Goal: Check status: Check status

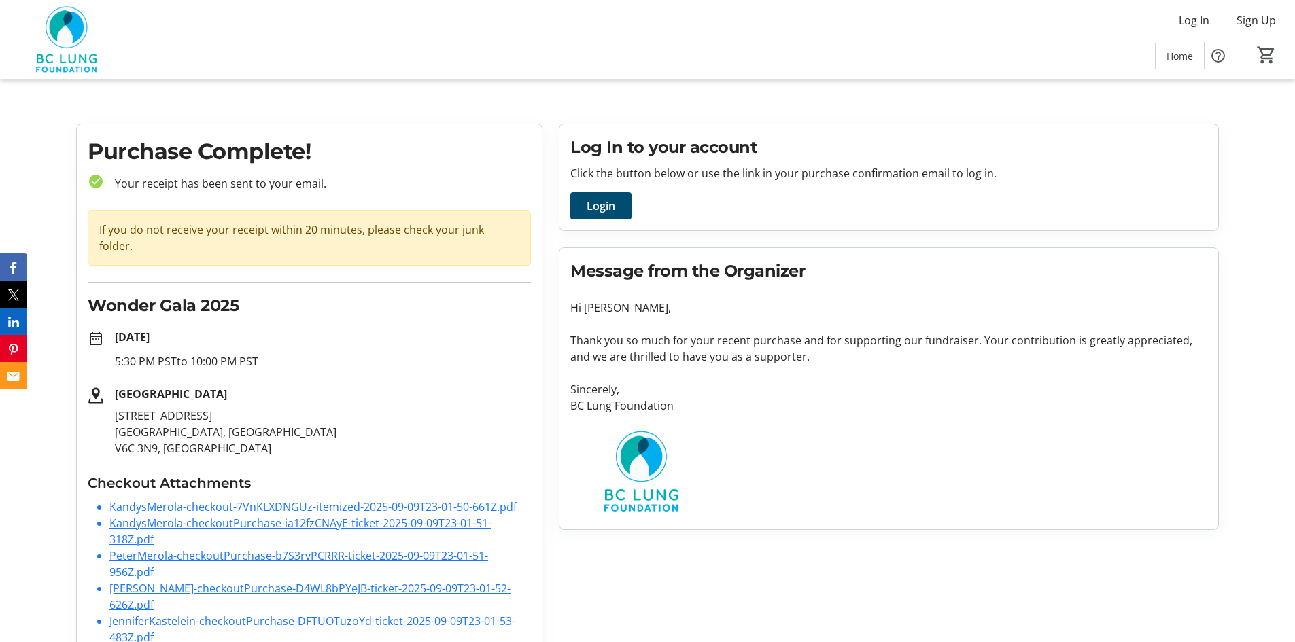
click at [332, 235] on div "If you do not receive your receipt within 20 minutes, please check your junk fo…" at bounding box center [309, 238] width 443 height 56
click at [596, 202] on span "Login" at bounding box center [601, 206] width 29 height 16
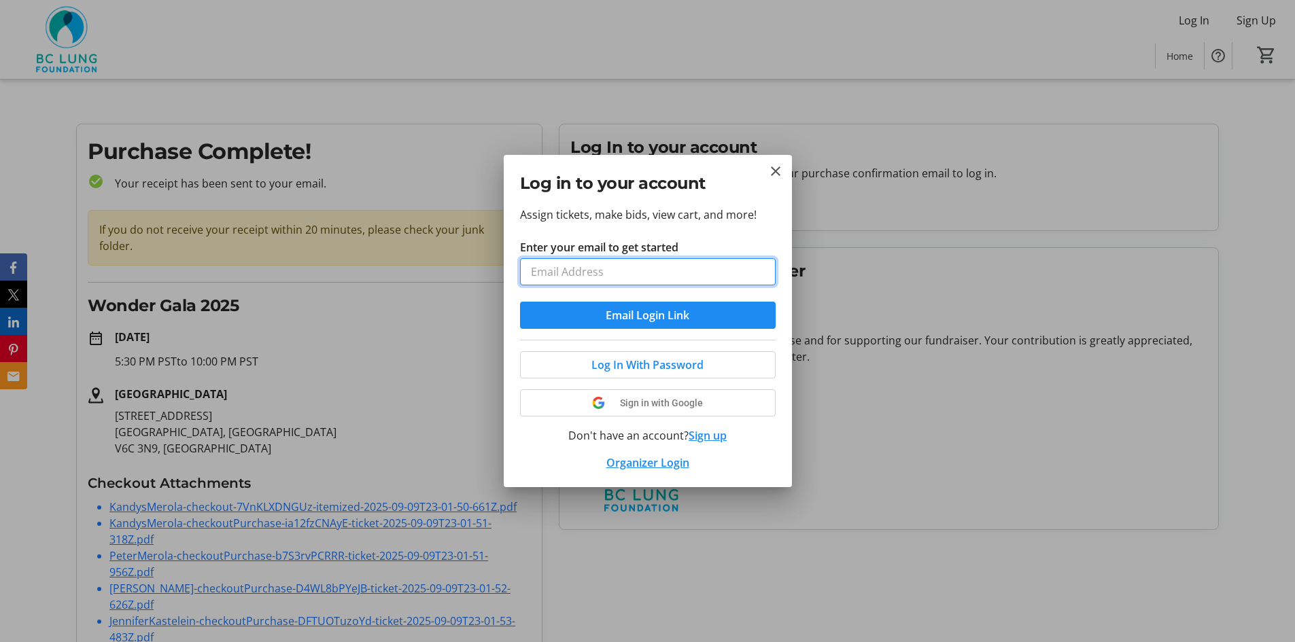
type input "[EMAIL_ADDRESS]"
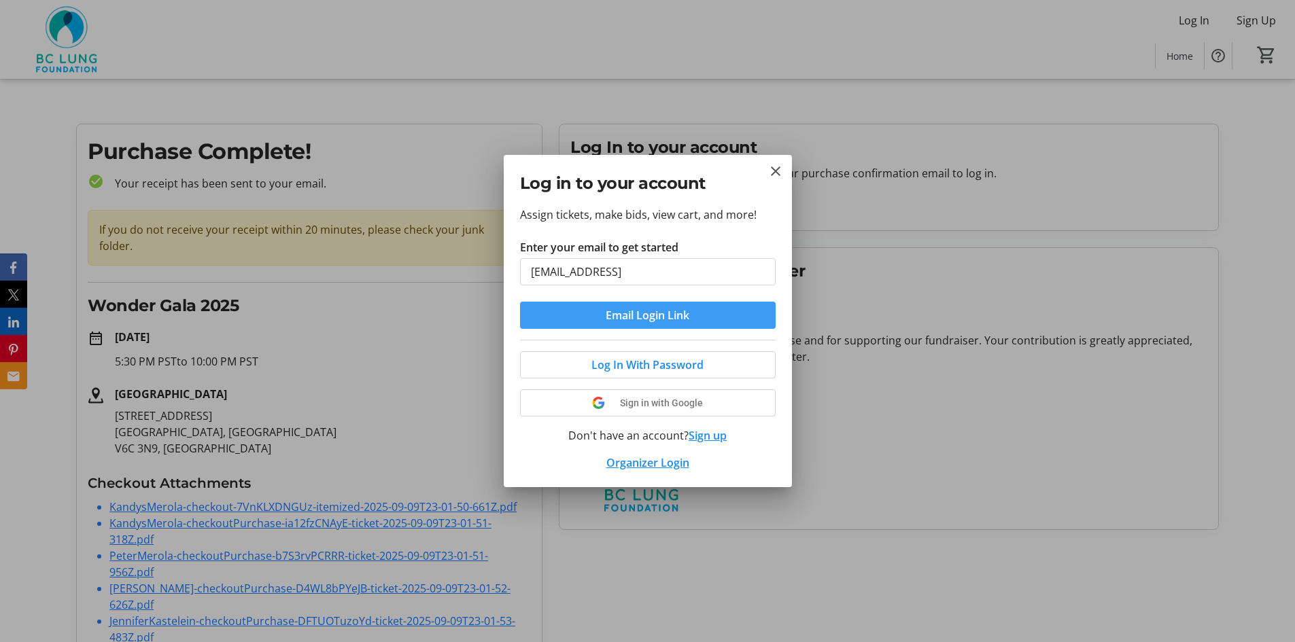
click at [643, 310] on span "Email Login Link" at bounding box center [648, 315] width 84 height 16
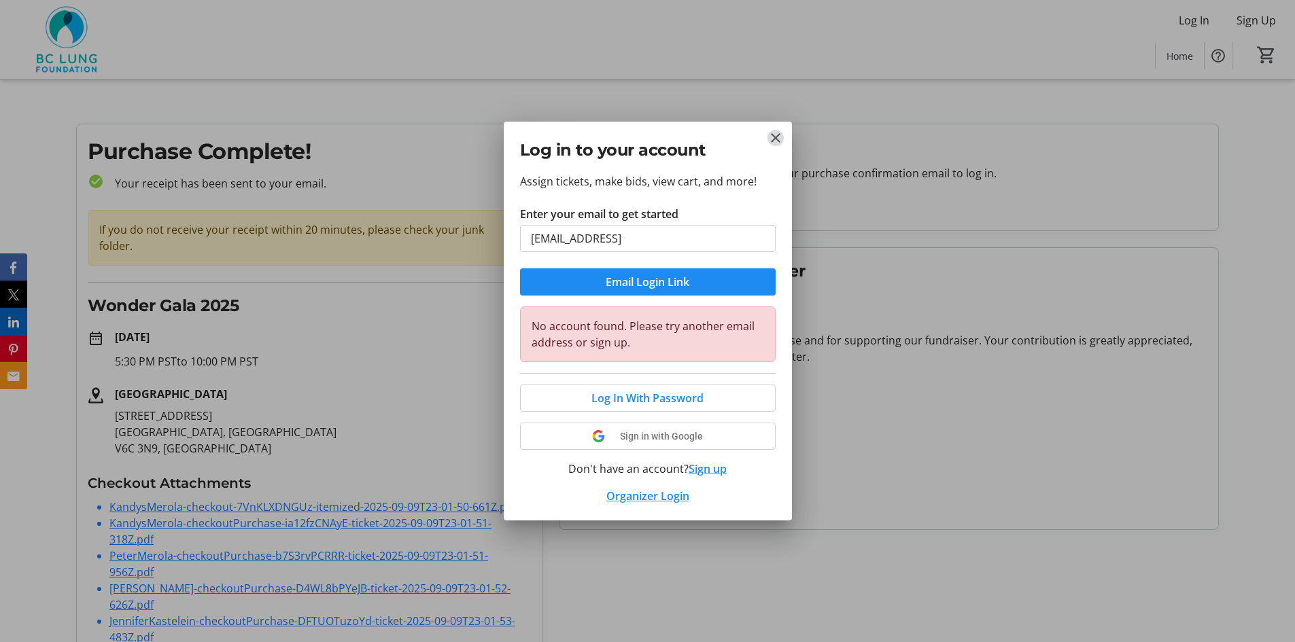
click at [780, 134] on mat-icon "Close" at bounding box center [776, 138] width 16 height 16
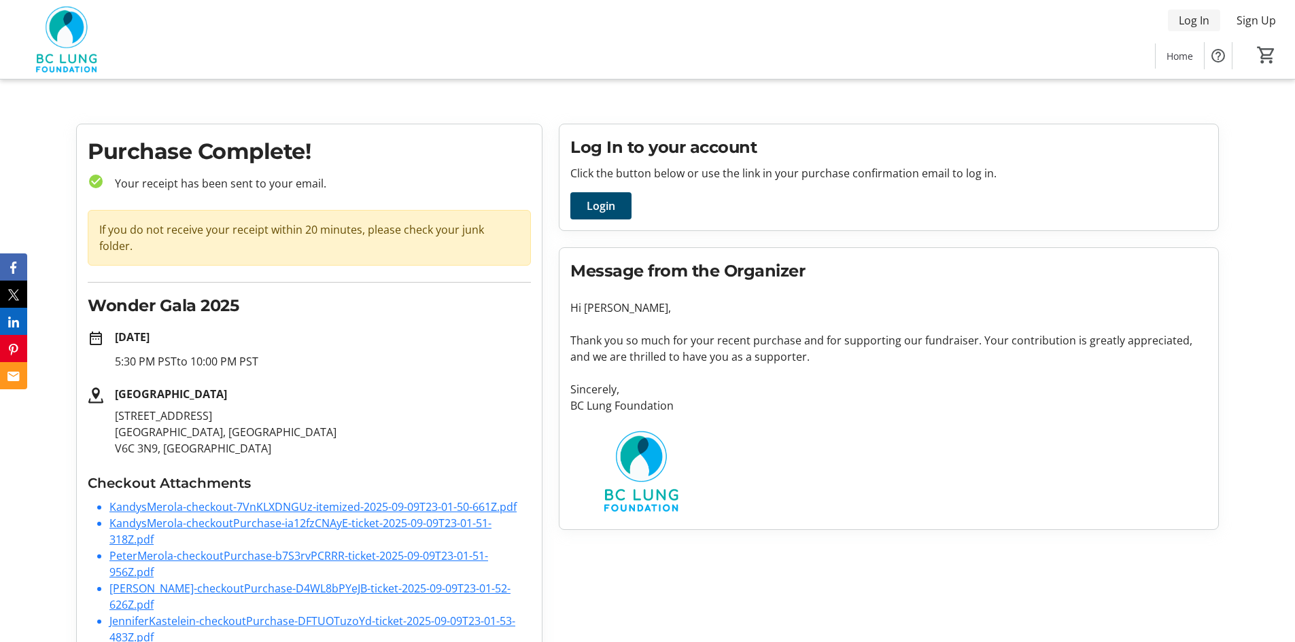
click at [1182, 18] on span "Log In" at bounding box center [1194, 20] width 31 height 16
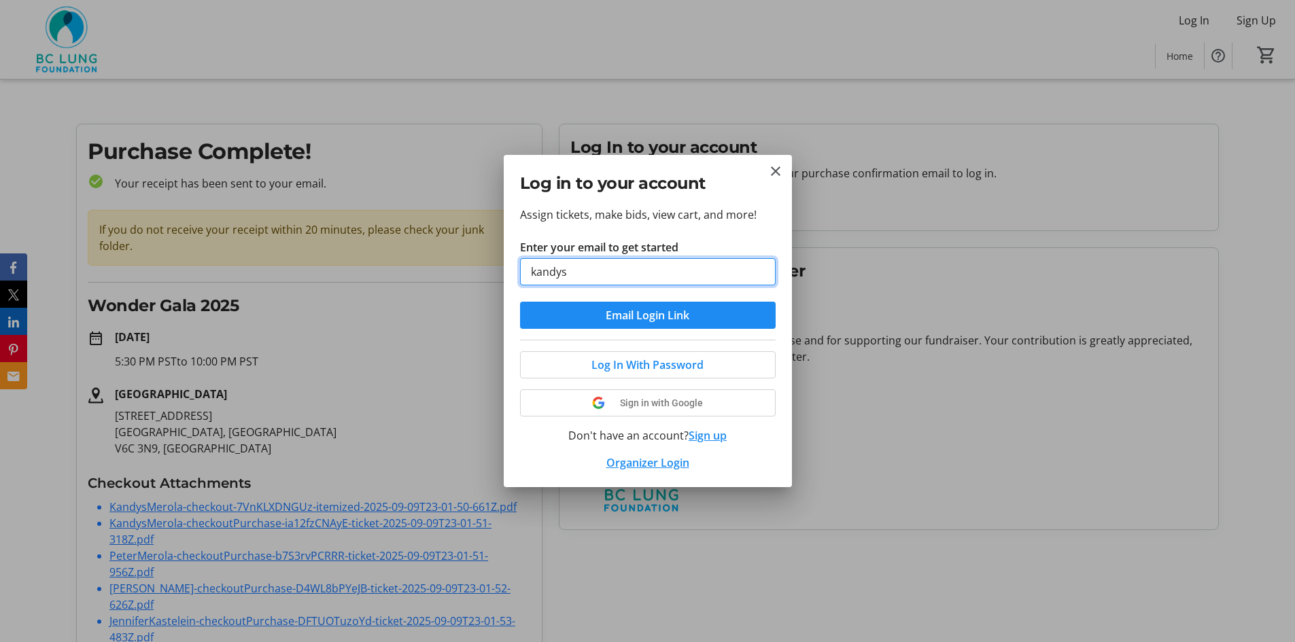
click at [520, 302] on button "Email Login Link" at bounding box center [648, 315] width 256 height 27
type input "[EMAIL_ADDRESS][DOMAIN_NAME]"
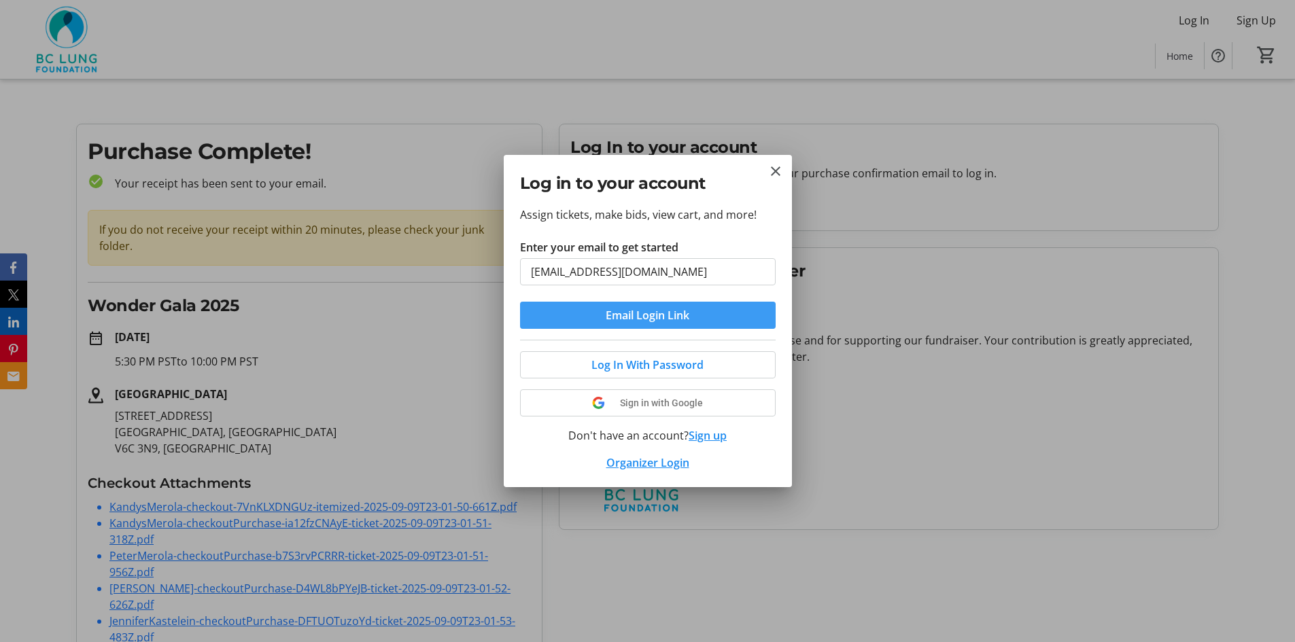
click at [669, 311] on span "Email Login Link" at bounding box center [648, 315] width 84 height 16
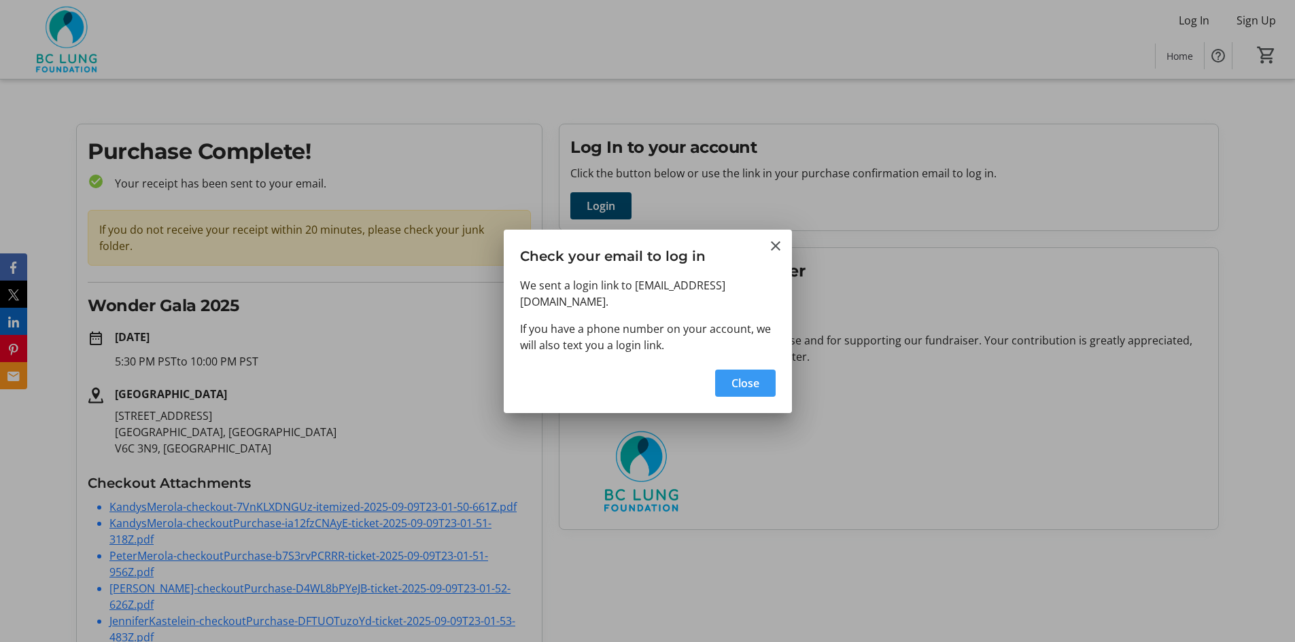
click at [740, 375] on span "Close" at bounding box center [746, 383] width 28 height 16
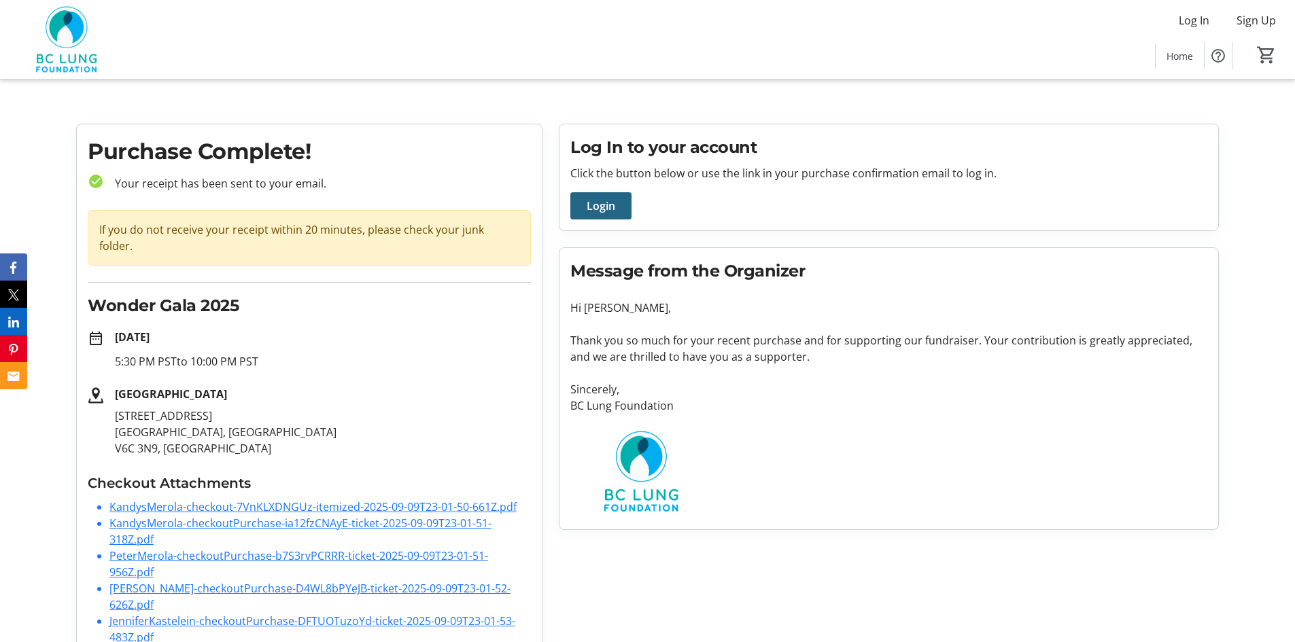
click at [592, 205] on span "Login" at bounding box center [601, 206] width 29 height 16
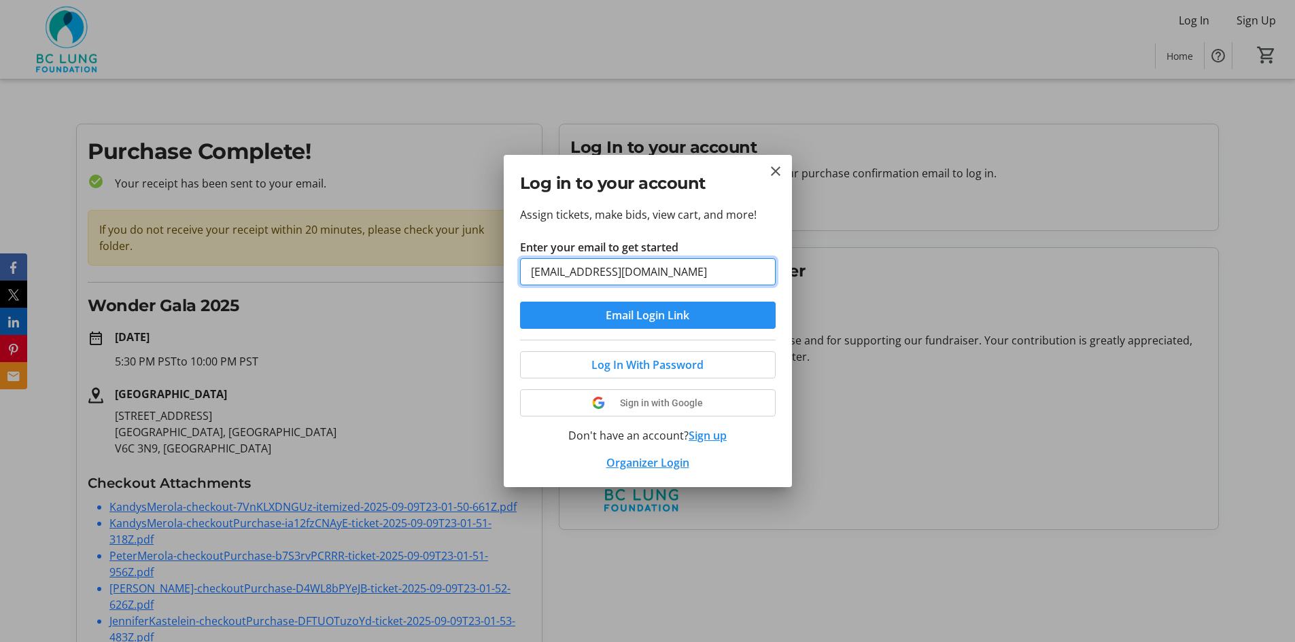
type input "[EMAIL_ADDRESS][DOMAIN_NAME]"
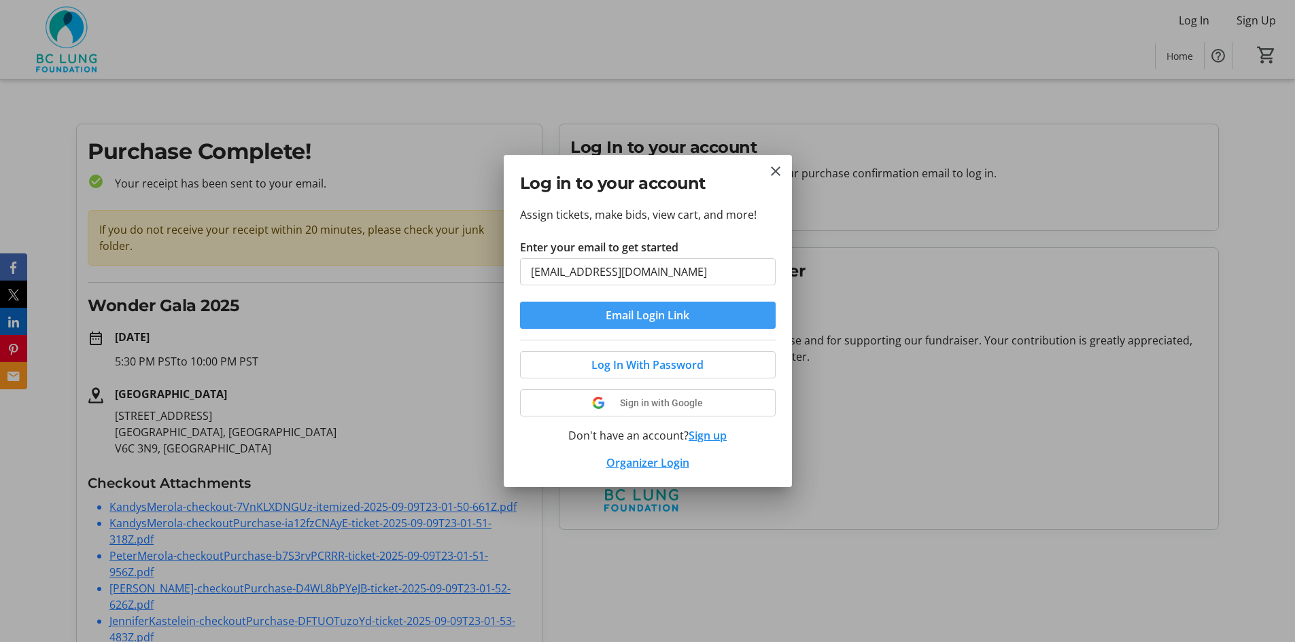
click at [609, 307] on span "submit" at bounding box center [648, 315] width 256 height 33
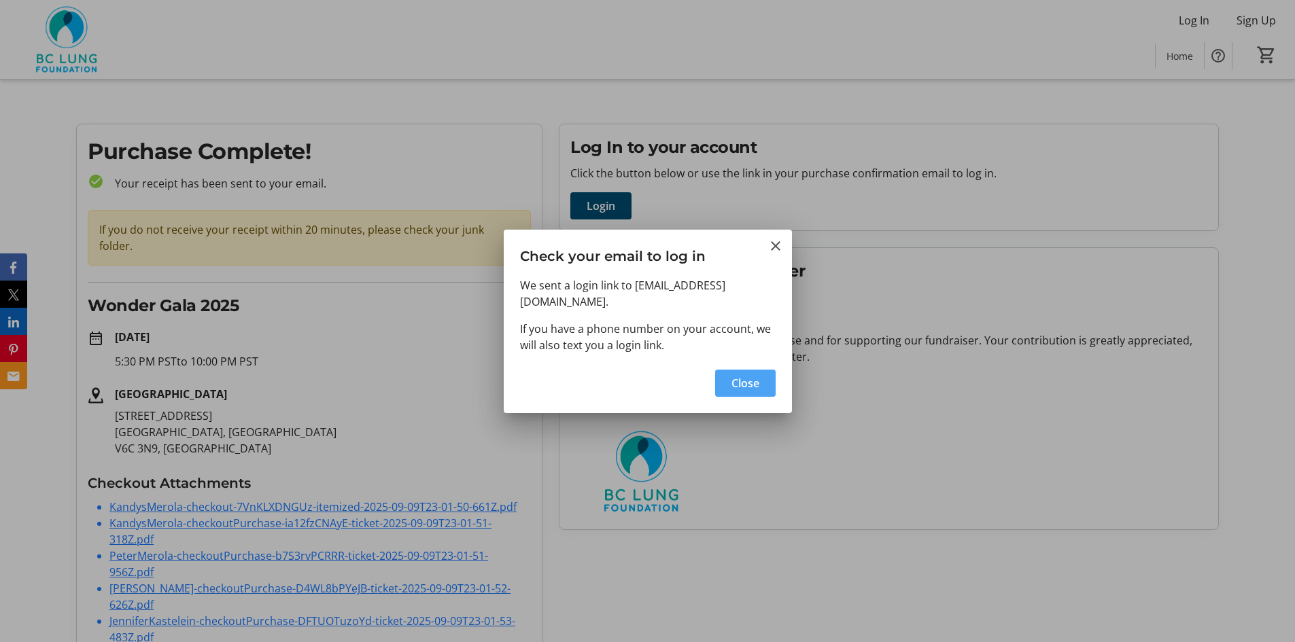
click at [743, 377] on span "Close" at bounding box center [746, 383] width 28 height 16
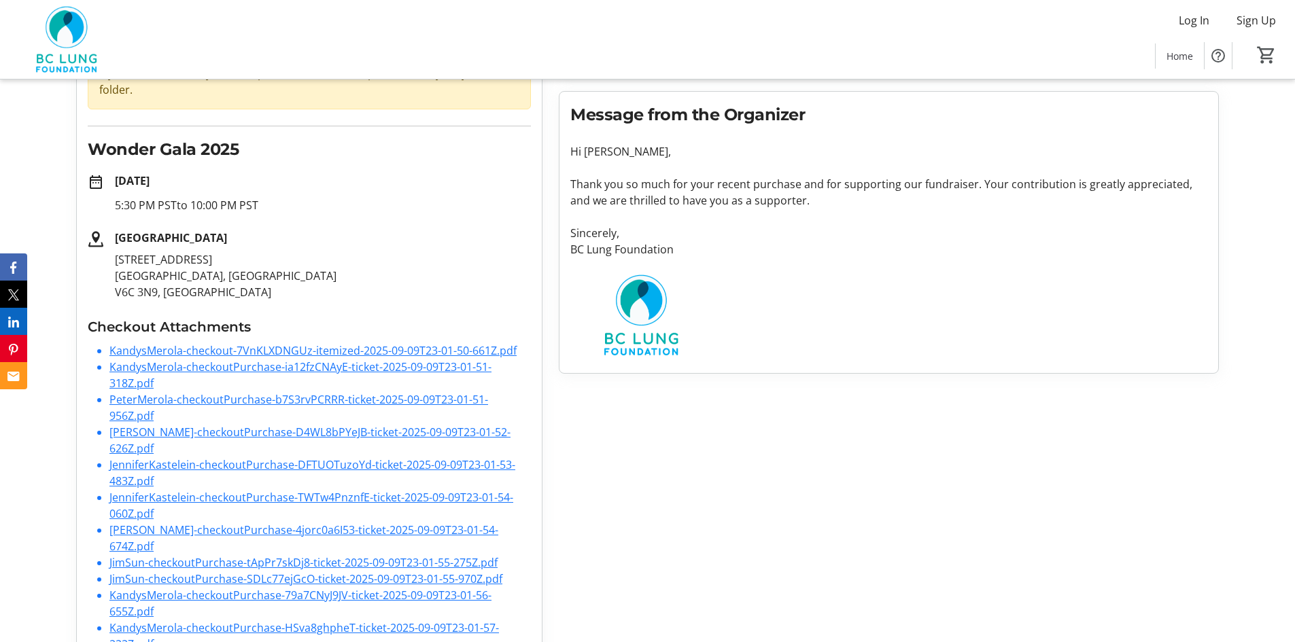
scroll to position [167, 0]
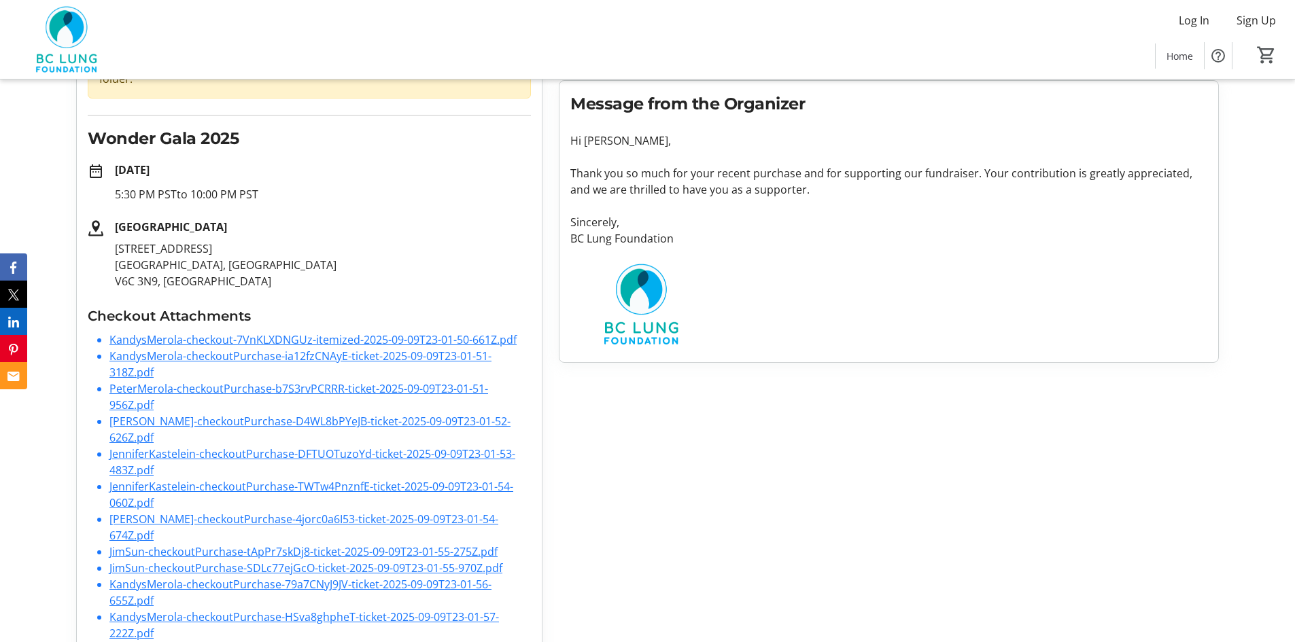
click at [310, 332] on link "KandysMerola-checkout-7VnKLXDNGUz-itemized-2025-09-09T23-01-50-661Z.pdf" at bounding box center [312, 339] width 407 height 15
